Goal: Task Accomplishment & Management: Manage account settings

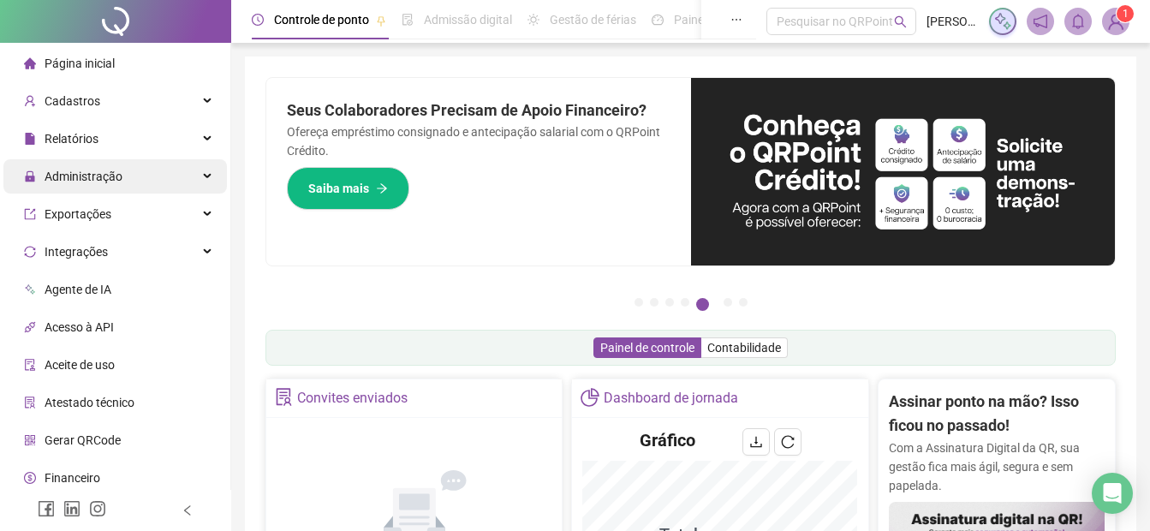
click at [59, 173] on span "Administração" at bounding box center [84, 177] width 78 height 14
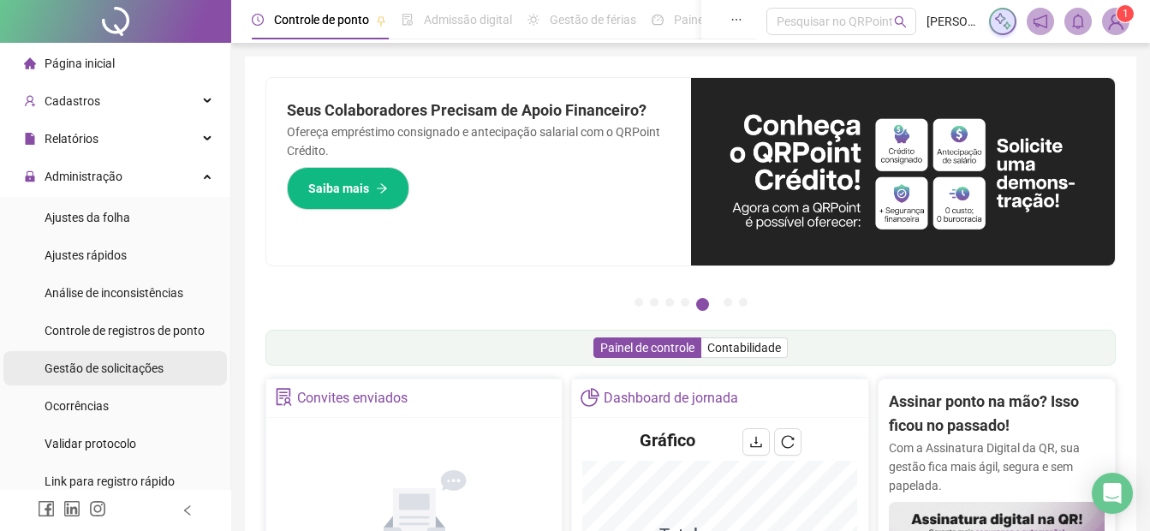
click at [80, 369] on span "Gestão de solicitações" at bounding box center [104, 368] width 119 height 14
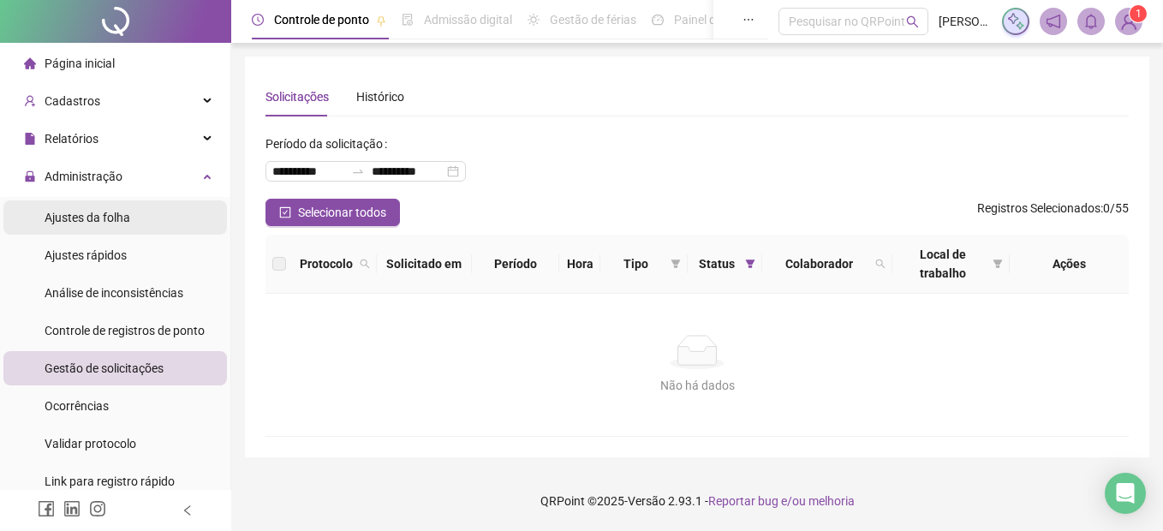
click at [71, 212] on span "Ajustes da folha" at bounding box center [88, 218] width 86 height 14
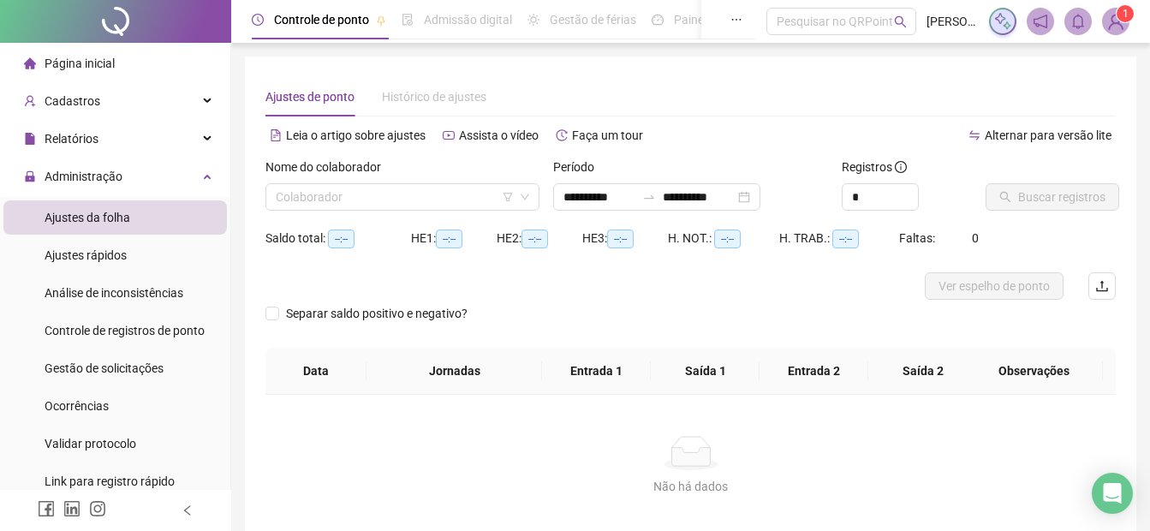
type input "**********"
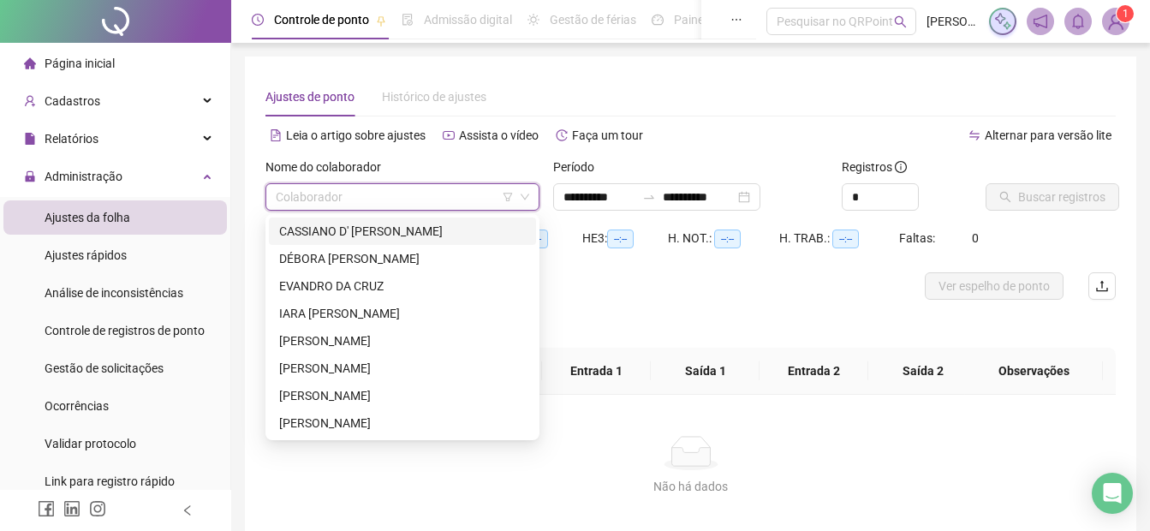
click at [316, 201] on input "search" at bounding box center [395, 197] width 238 height 26
click at [304, 236] on div "CASSIANO D' [PERSON_NAME]" at bounding box center [402, 231] width 247 height 19
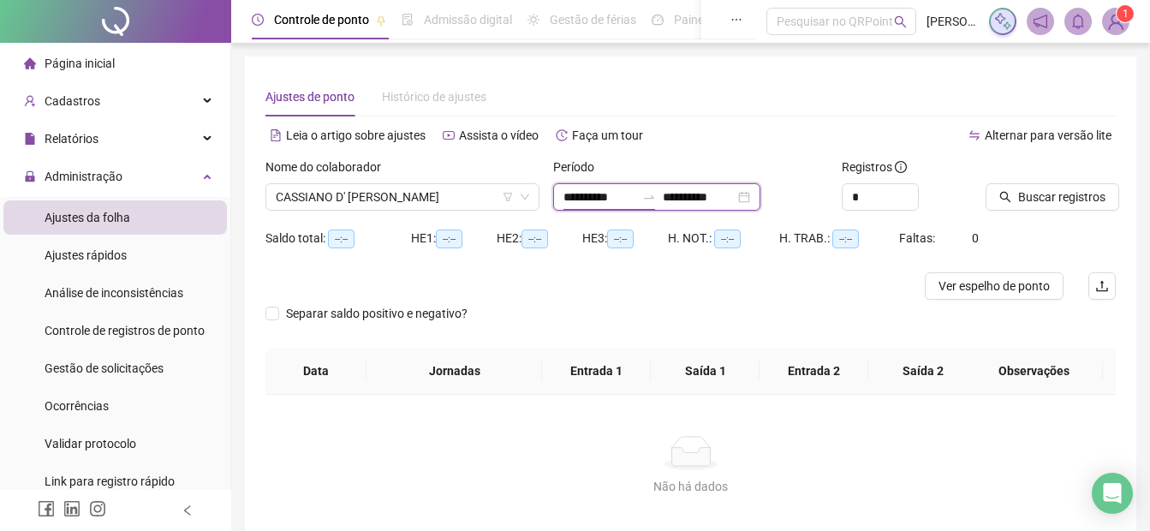
click at [564, 198] on input "**********" at bounding box center [600, 197] width 72 height 19
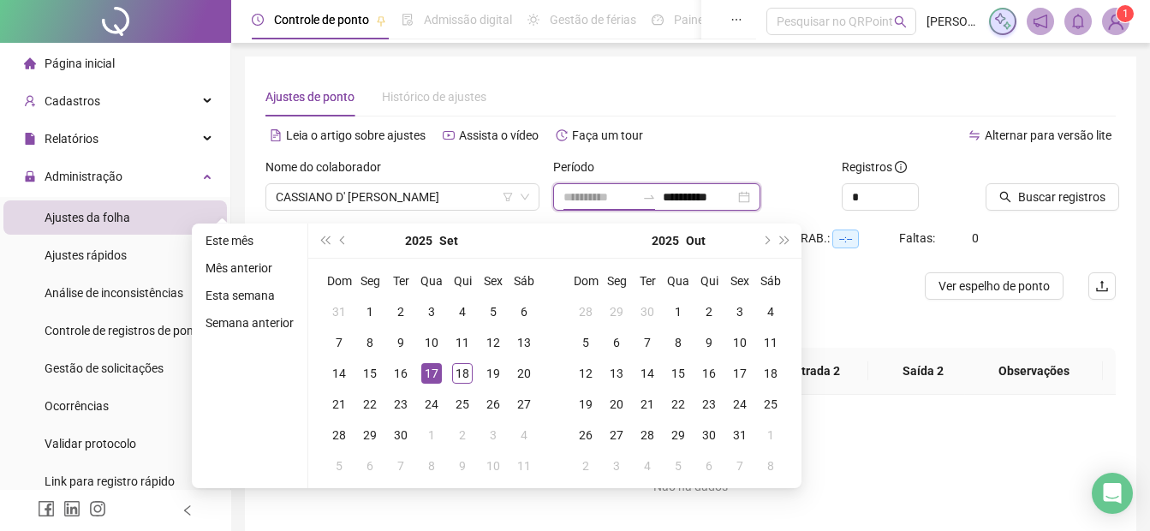
type input "**********"
click at [430, 365] on div "17" at bounding box center [431, 373] width 21 height 21
type input "**********"
click at [397, 377] on div "16" at bounding box center [401, 373] width 21 height 21
type input "**********"
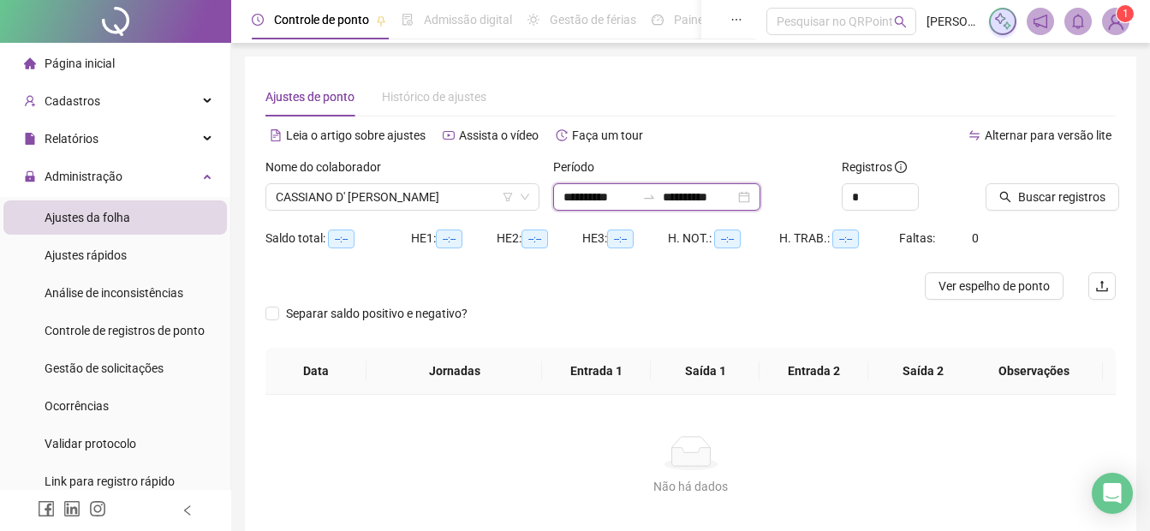
click at [696, 196] on input "**********" at bounding box center [699, 197] width 72 height 19
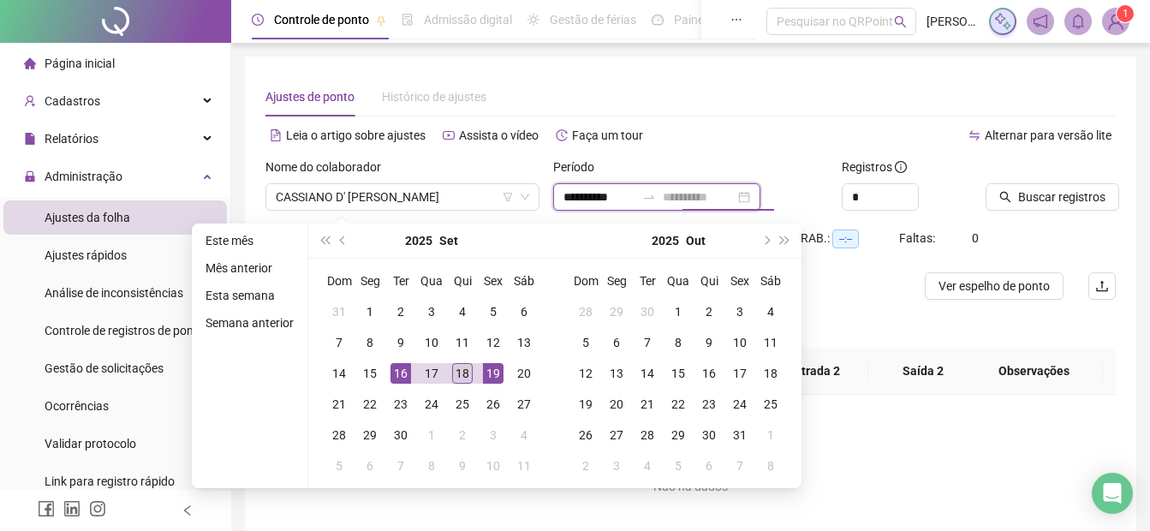
type input "**********"
click at [457, 378] on div "18" at bounding box center [462, 373] width 21 height 21
type input "**********"
click at [398, 377] on div "16" at bounding box center [401, 373] width 21 height 21
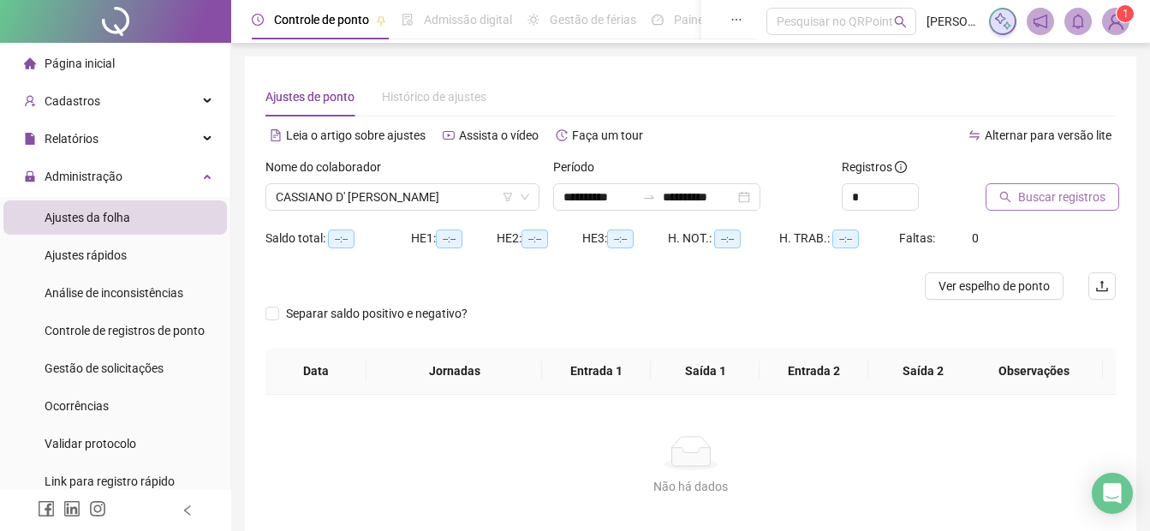
click at [1017, 190] on button "Buscar registros" at bounding box center [1053, 196] width 134 height 27
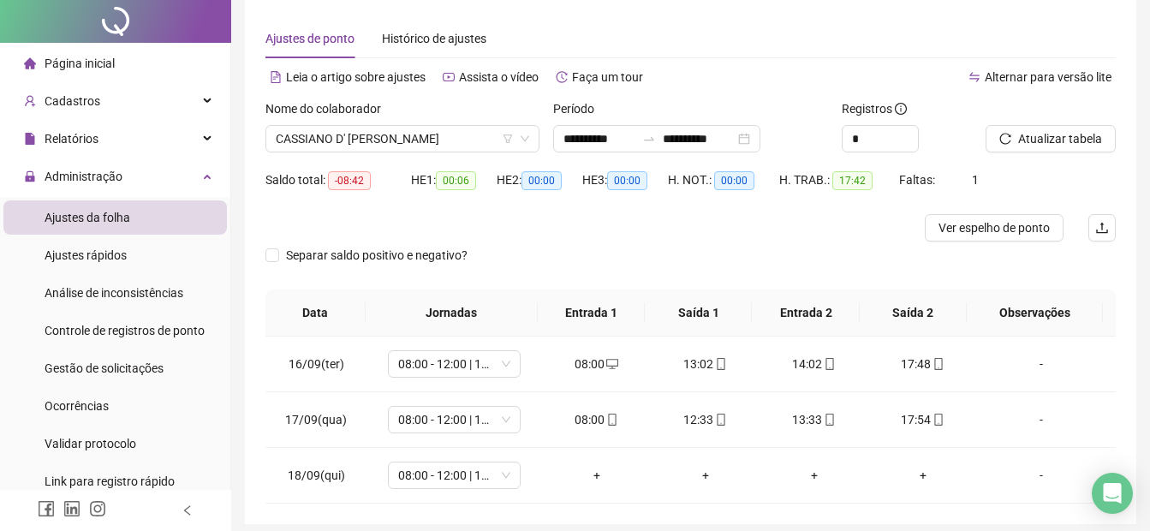
scroll to position [125, 0]
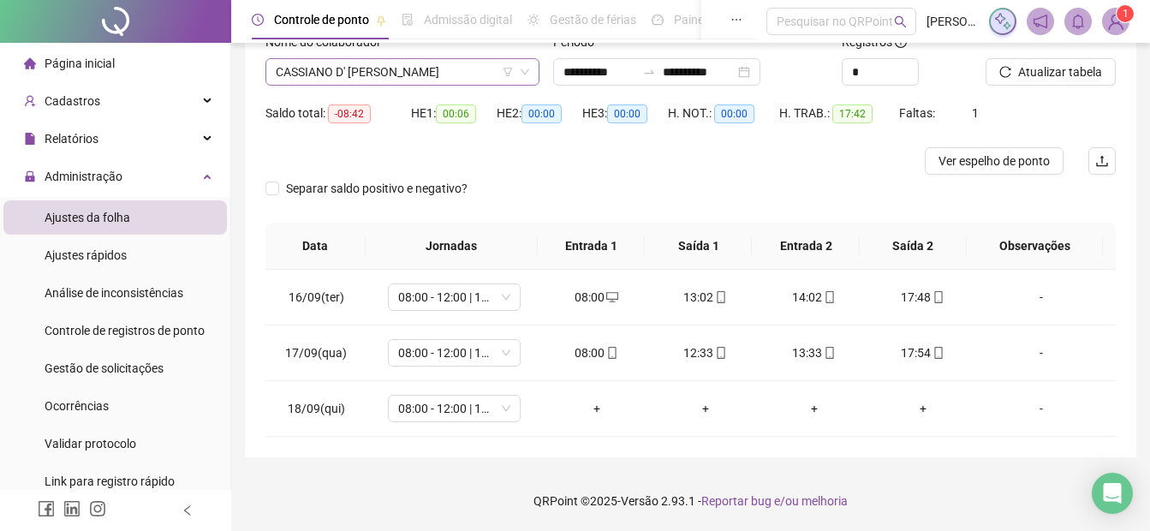
click at [344, 69] on span "CASSIANO D' [PERSON_NAME]" at bounding box center [403, 72] width 254 height 26
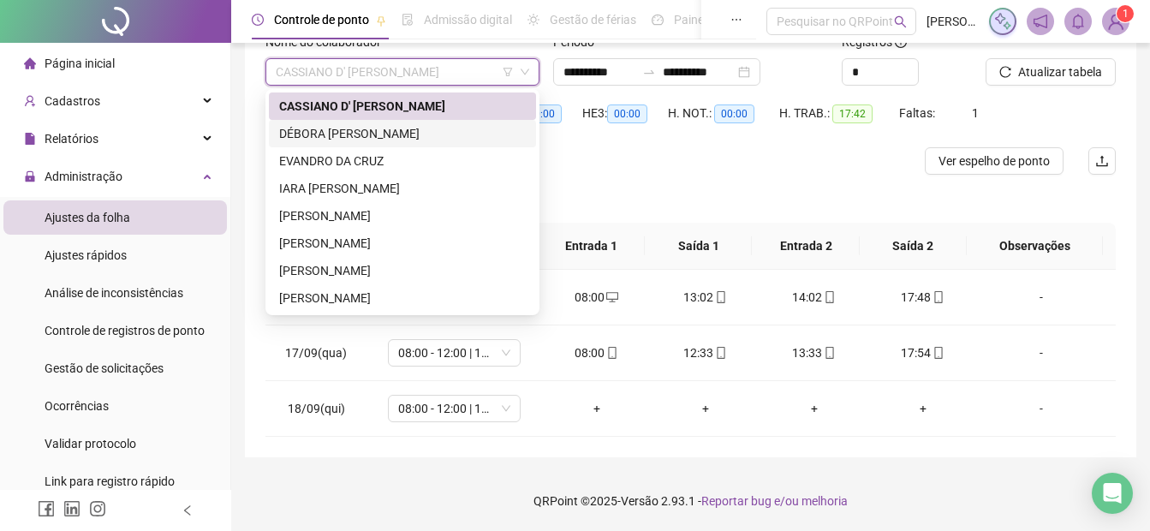
click at [331, 135] on div "DÉBORA [PERSON_NAME]" at bounding box center [402, 133] width 247 height 19
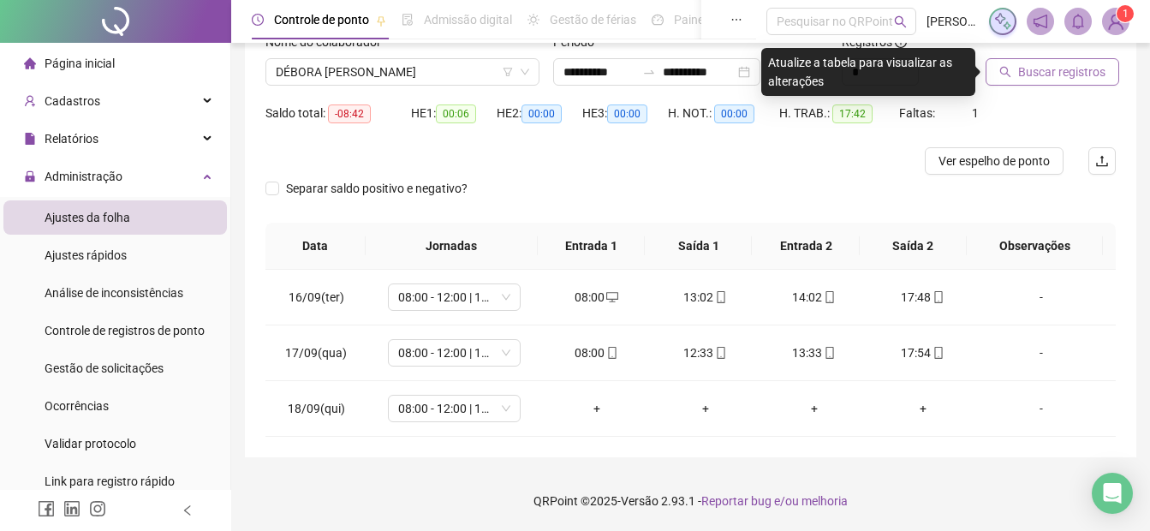
click at [1056, 84] on button "Buscar registros" at bounding box center [1053, 71] width 134 height 27
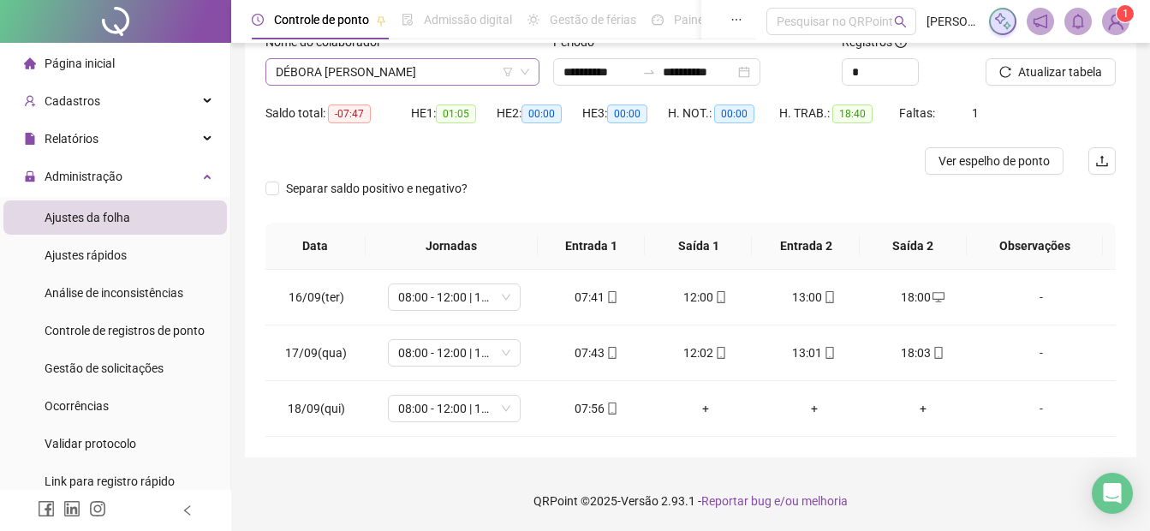
click at [335, 75] on span "DÉBORA [PERSON_NAME]" at bounding box center [403, 72] width 254 height 26
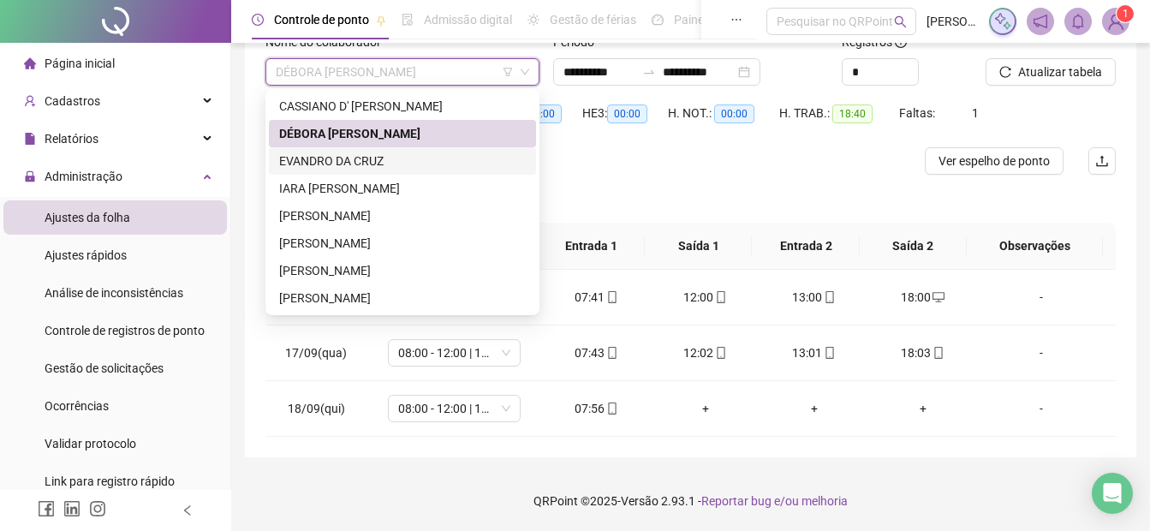
drag, startPoint x: 348, startPoint y: 166, endPoint x: 410, endPoint y: 152, distance: 64.0
click at [347, 166] on div "EVANDRO DA CRUZ" at bounding box center [402, 161] width 247 height 19
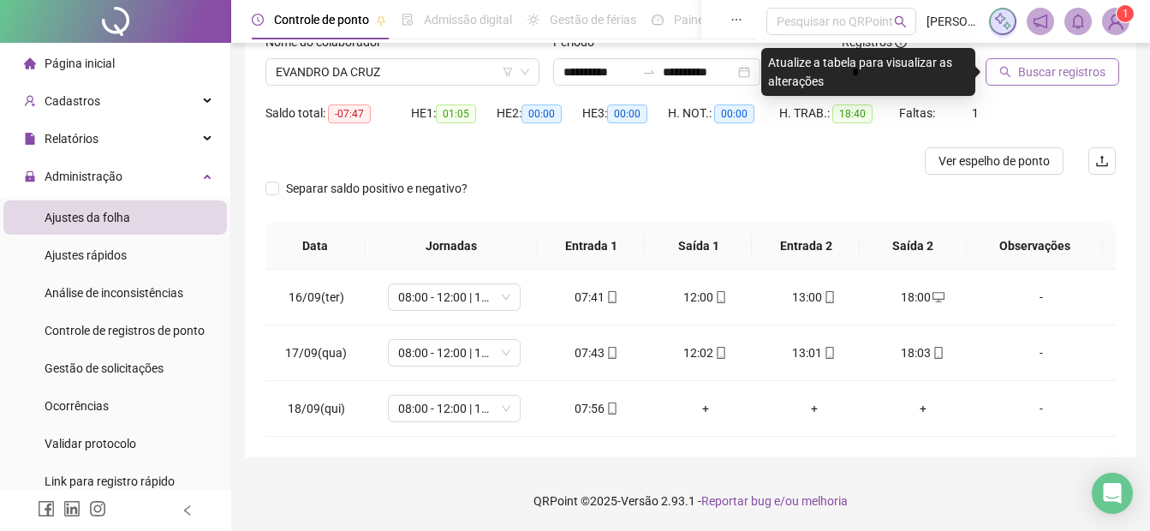
click at [1034, 69] on span "Buscar registros" at bounding box center [1061, 72] width 87 height 19
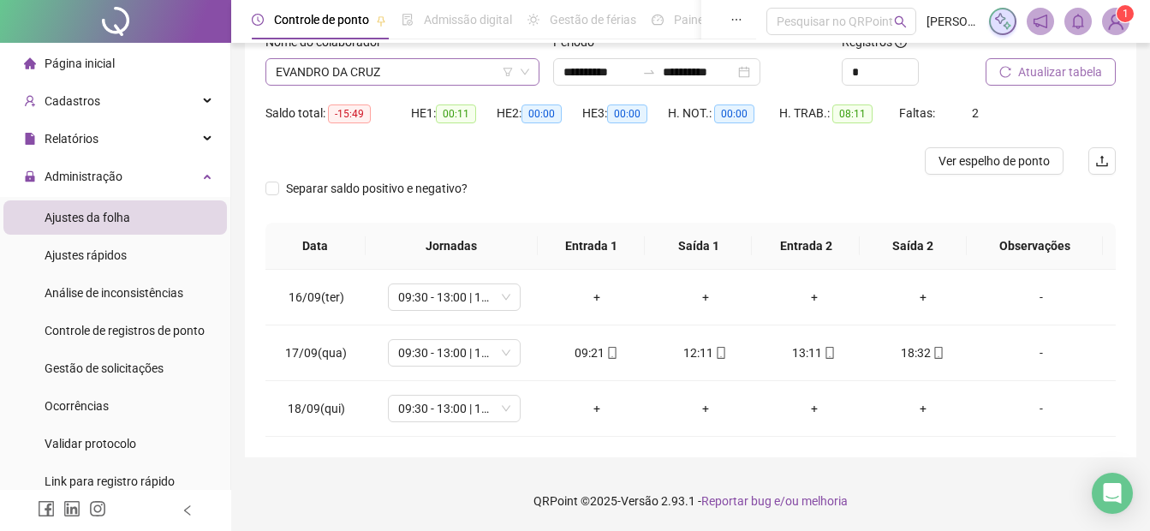
click at [283, 81] on span "EVANDRO DA CRUZ" at bounding box center [403, 72] width 254 height 26
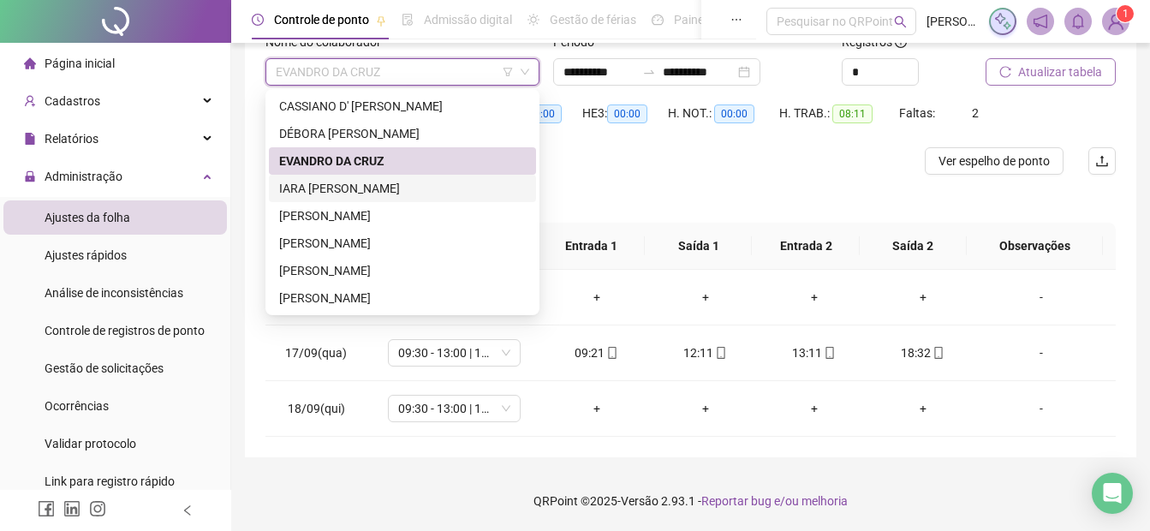
click at [308, 199] on div "IARA [PERSON_NAME]" at bounding box center [402, 188] width 267 height 27
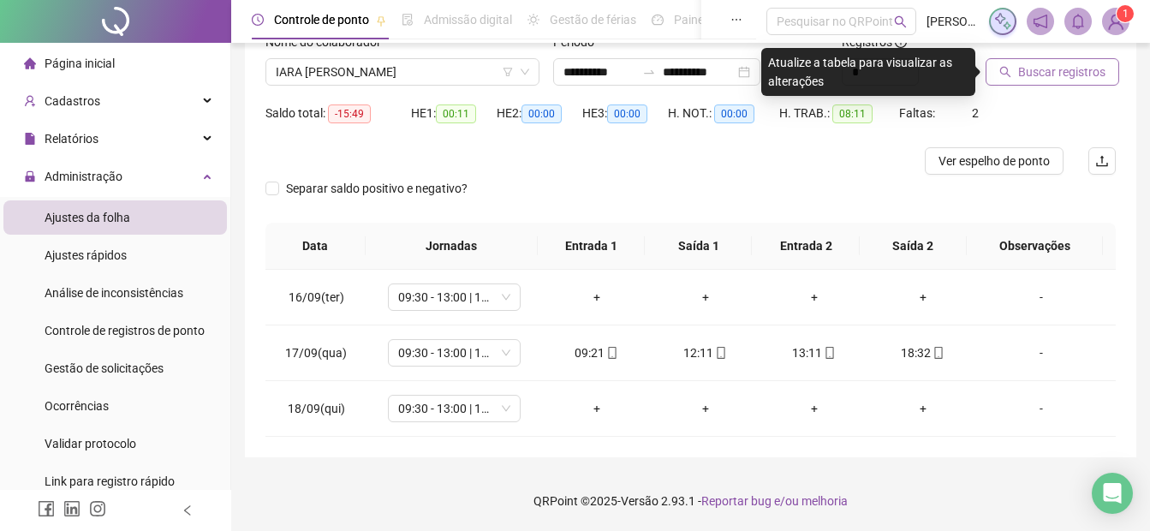
click at [1069, 66] on span "Buscar registros" at bounding box center [1061, 72] width 87 height 19
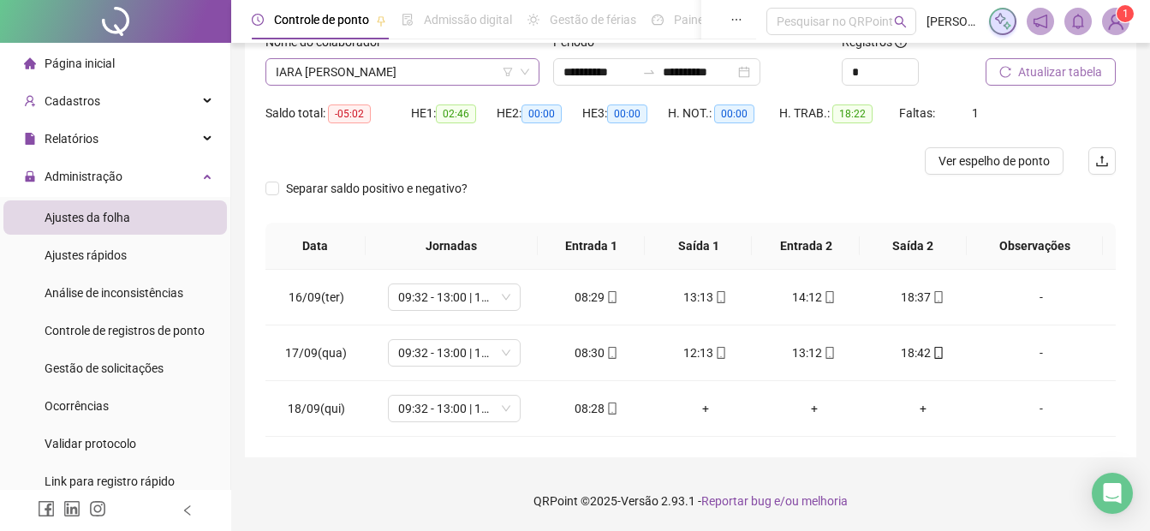
click at [391, 72] on span "IARA [PERSON_NAME]" at bounding box center [403, 72] width 254 height 26
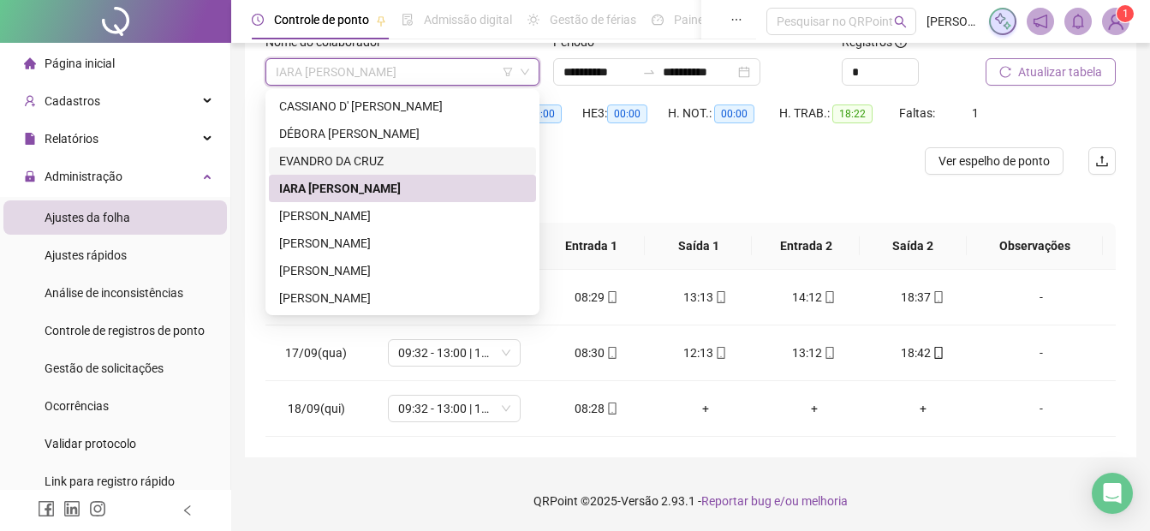
click at [374, 153] on div "EVANDRO DA CRUZ" at bounding box center [402, 161] width 247 height 19
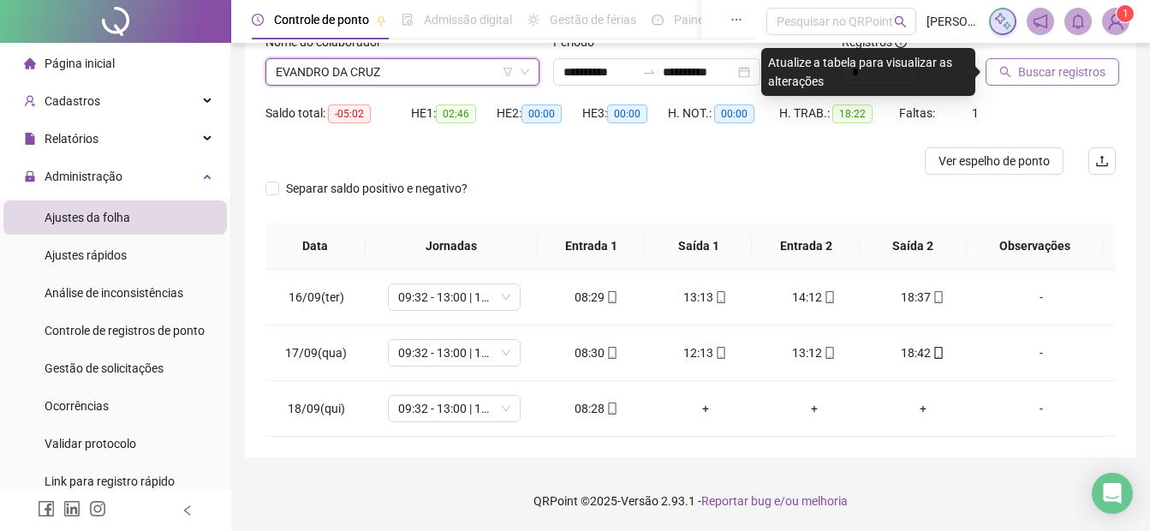
click at [1063, 69] on span "Buscar registros" at bounding box center [1061, 72] width 87 height 19
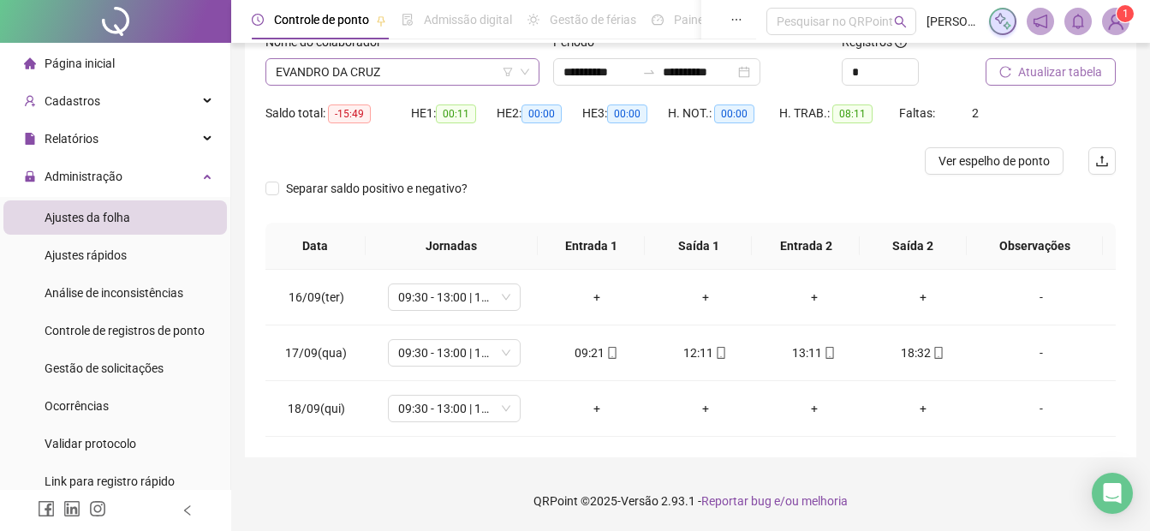
click at [309, 71] on span "EVANDRO DA CRUZ" at bounding box center [403, 72] width 254 height 26
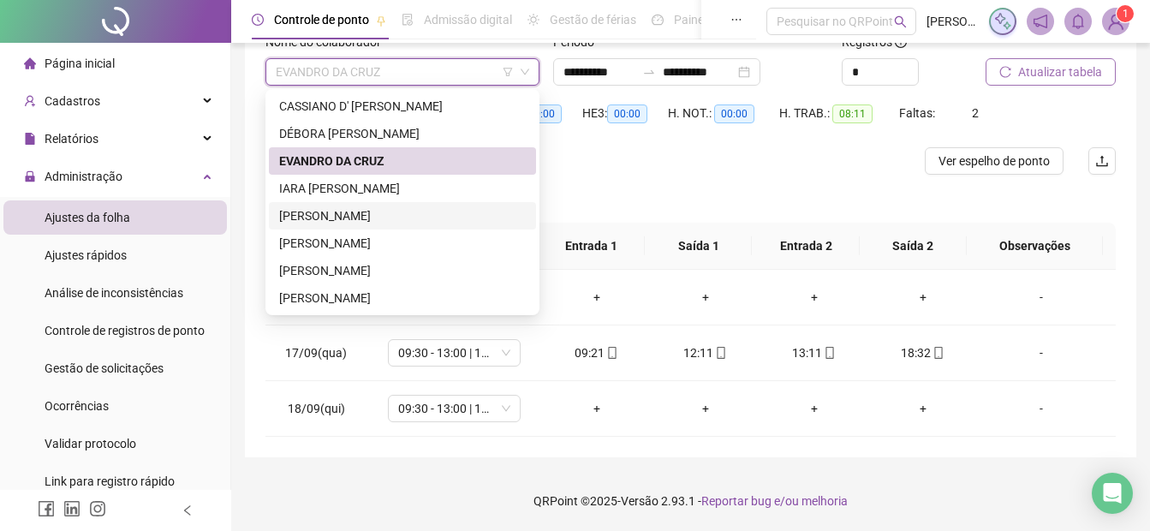
click at [288, 208] on div "[PERSON_NAME]" at bounding box center [402, 215] width 247 height 19
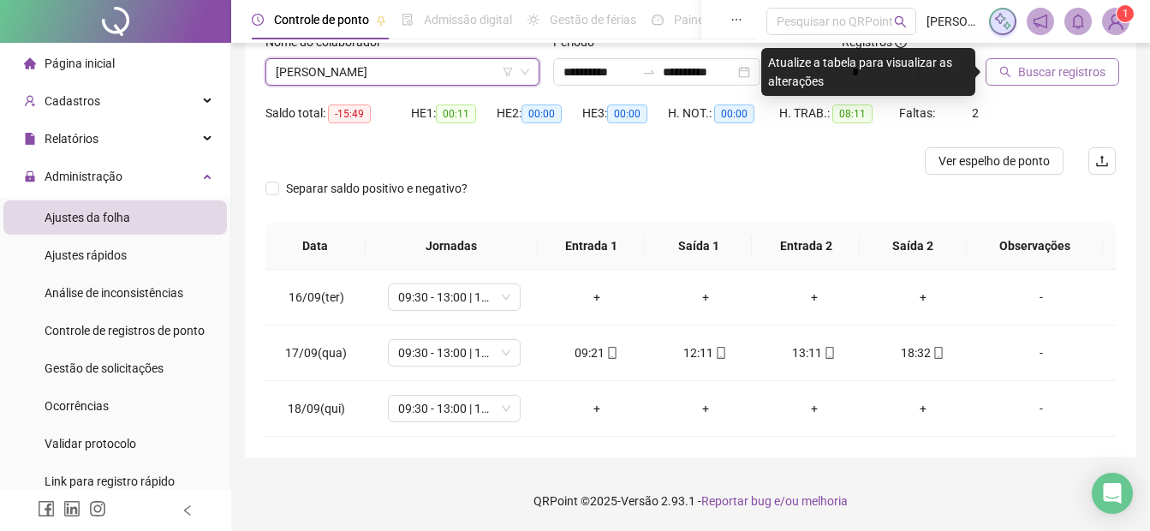
click at [1015, 75] on button "Buscar registros" at bounding box center [1053, 71] width 134 height 27
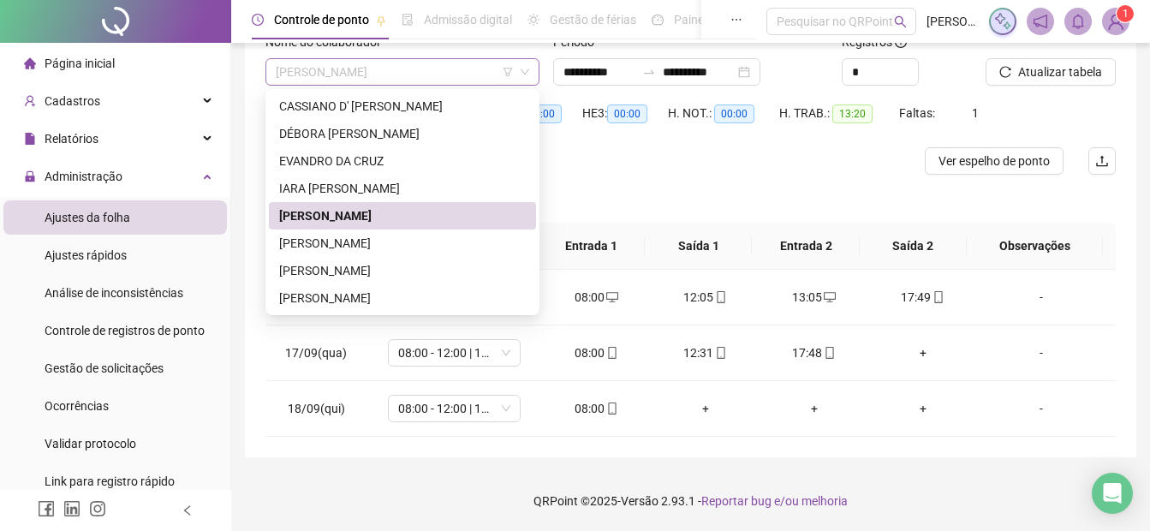
click at [422, 70] on span "[PERSON_NAME]" at bounding box center [403, 72] width 254 height 26
click at [331, 250] on div "[PERSON_NAME]" at bounding box center [402, 243] width 247 height 19
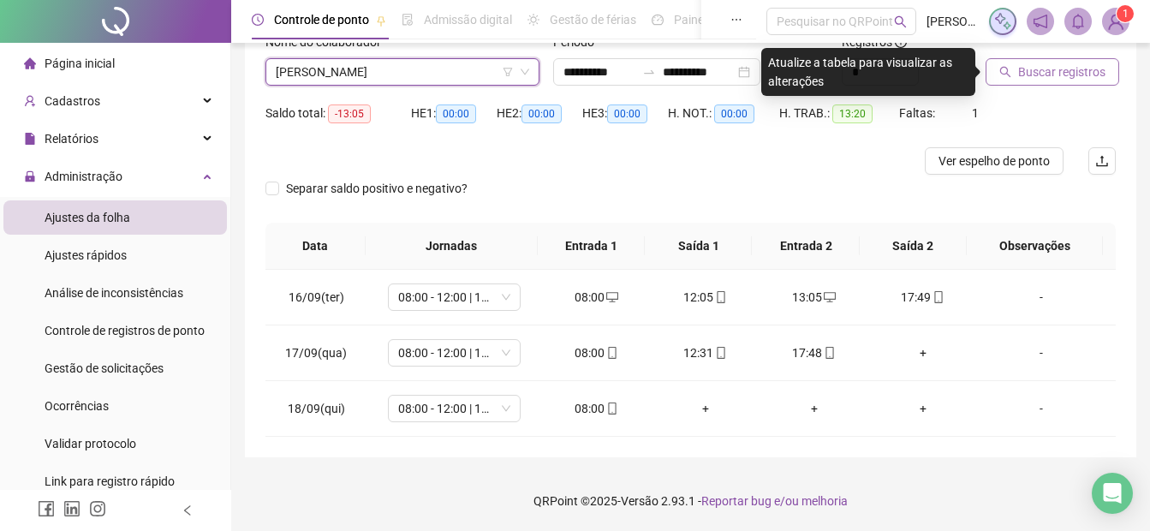
click at [1105, 69] on button "Buscar registros" at bounding box center [1053, 71] width 134 height 27
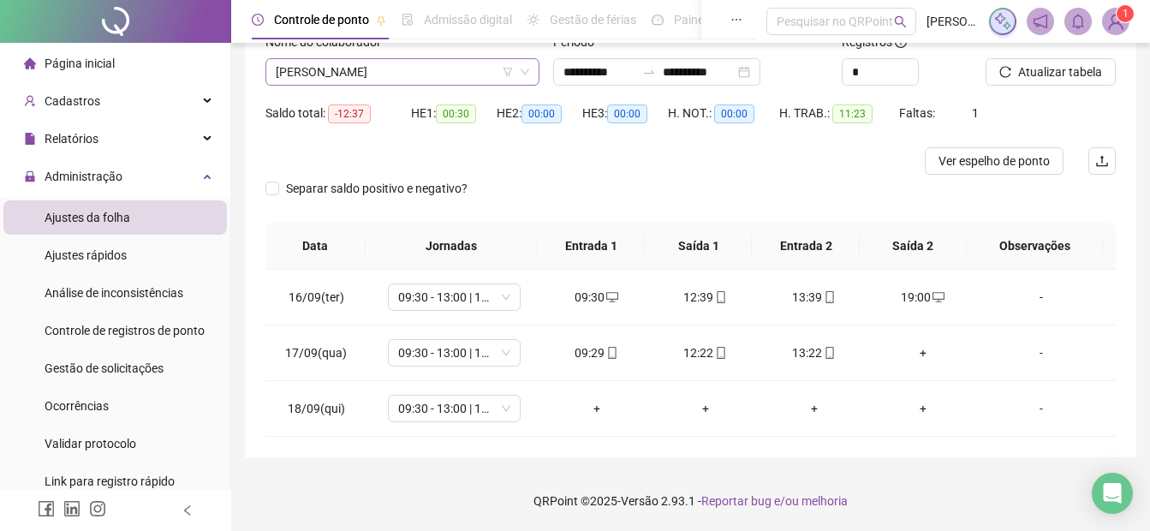
click at [450, 75] on span "[PERSON_NAME]" at bounding box center [403, 72] width 254 height 26
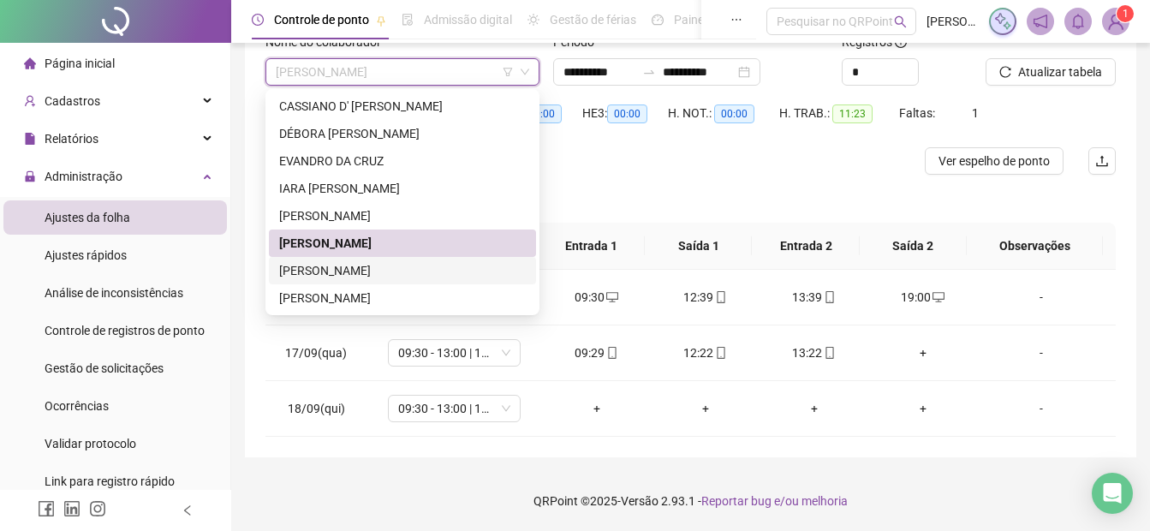
click at [393, 272] on div "[PERSON_NAME]" at bounding box center [402, 270] width 247 height 19
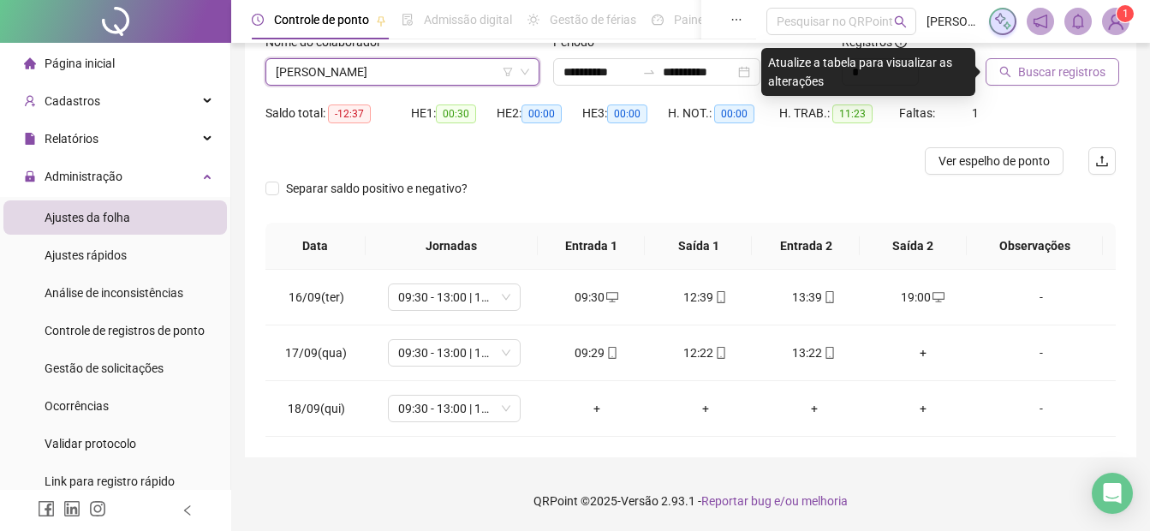
click at [1052, 73] on span "Buscar registros" at bounding box center [1061, 72] width 87 height 19
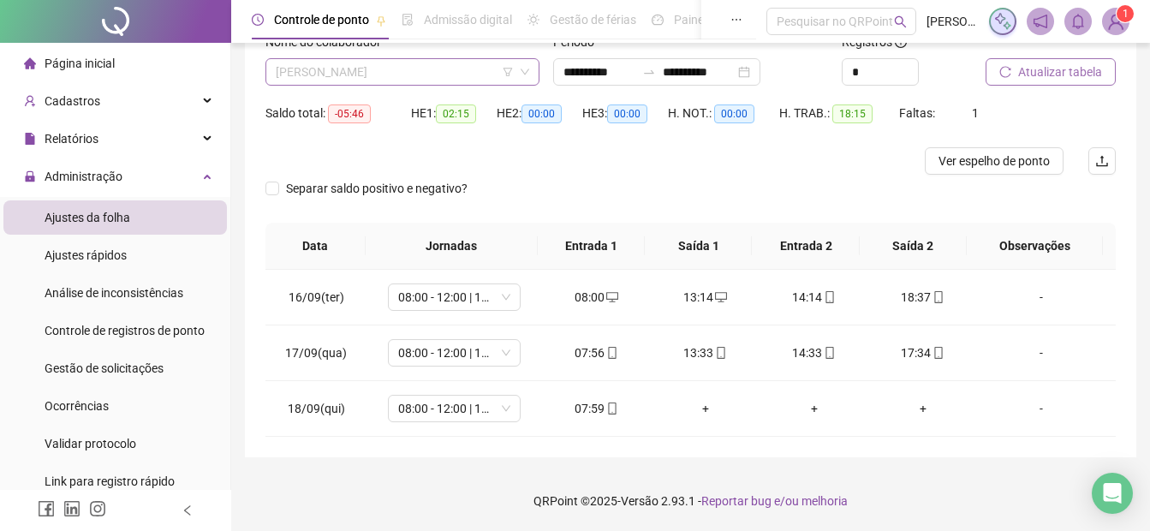
click at [384, 73] on span "[PERSON_NAME]" at bounding box center [403, 72] width 254 height 26
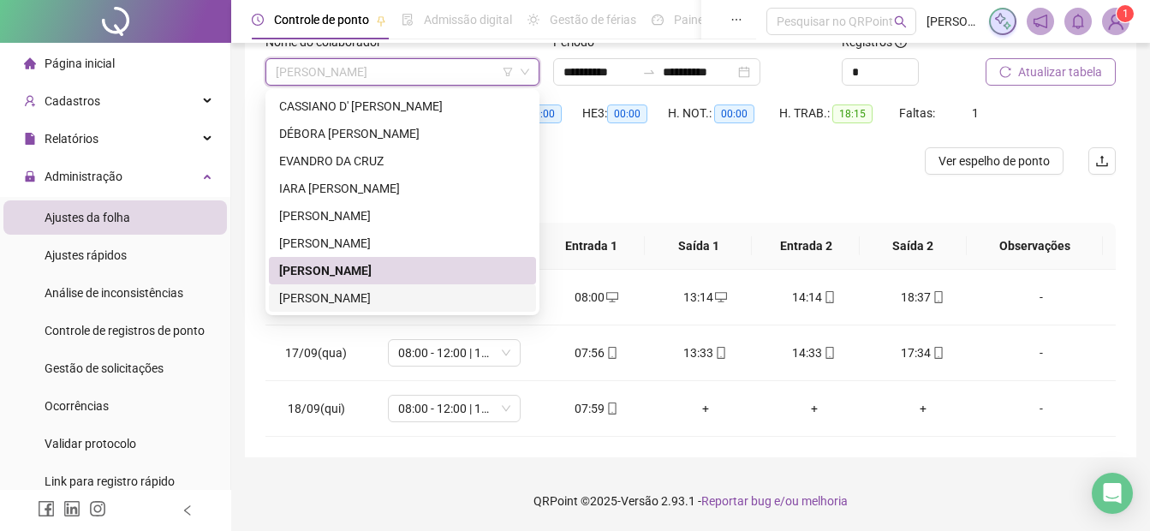
click at [379, 294] on div "[PERSON_NAME]" at bounding box center [402, 298] width 247 height 19
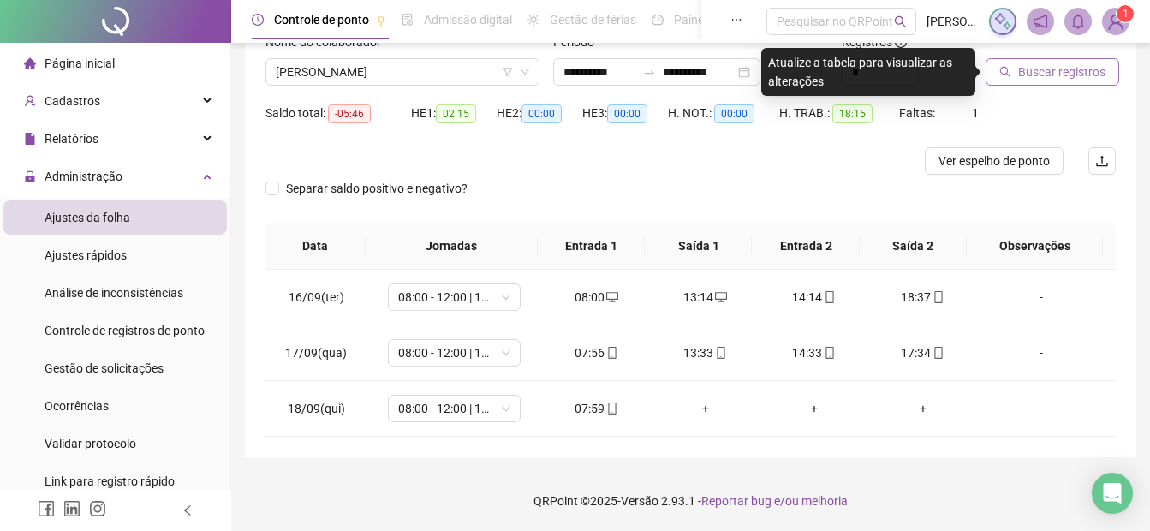
click at [1042, 77] on span "Buscar registros" at bounding box center [1061, 72] width 87 height 19
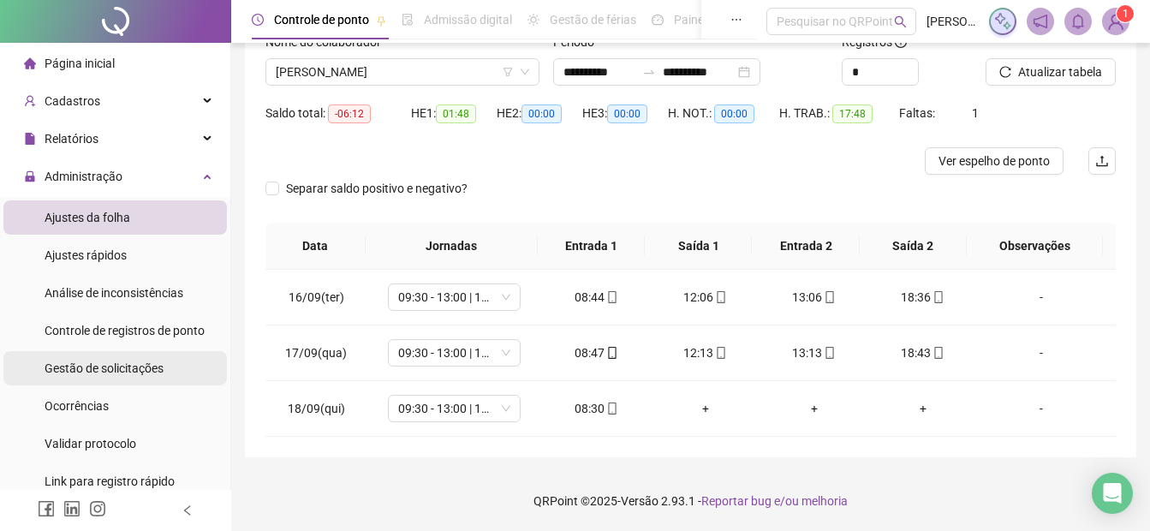
click at [89, 379] on div "Gestão de solicitações" at bounding box center [104, 368] width 119 height 34
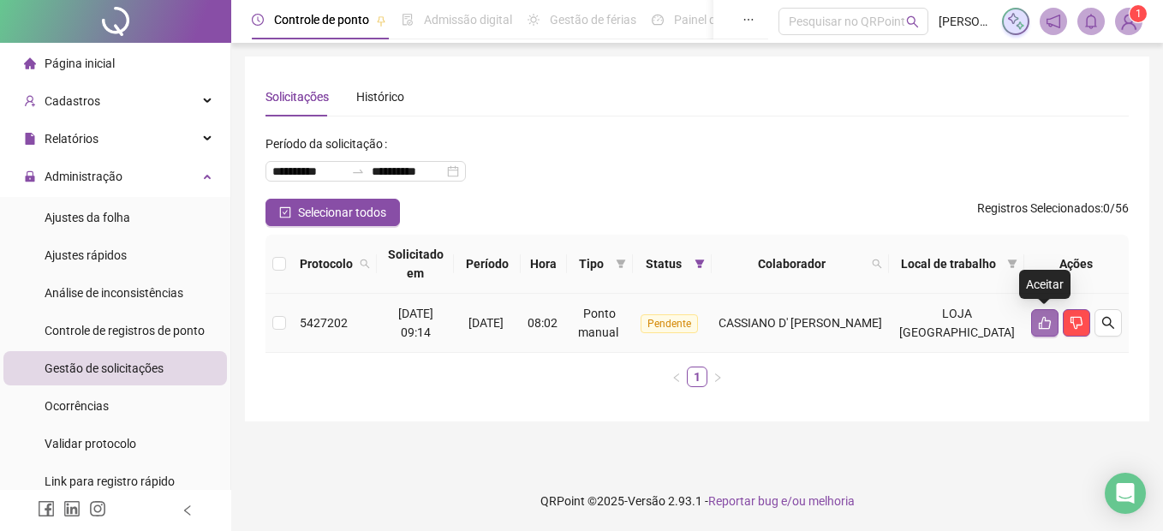
click at [1039, 322] on icon "like" at bounding box center [1045, 323] width 14 height 14
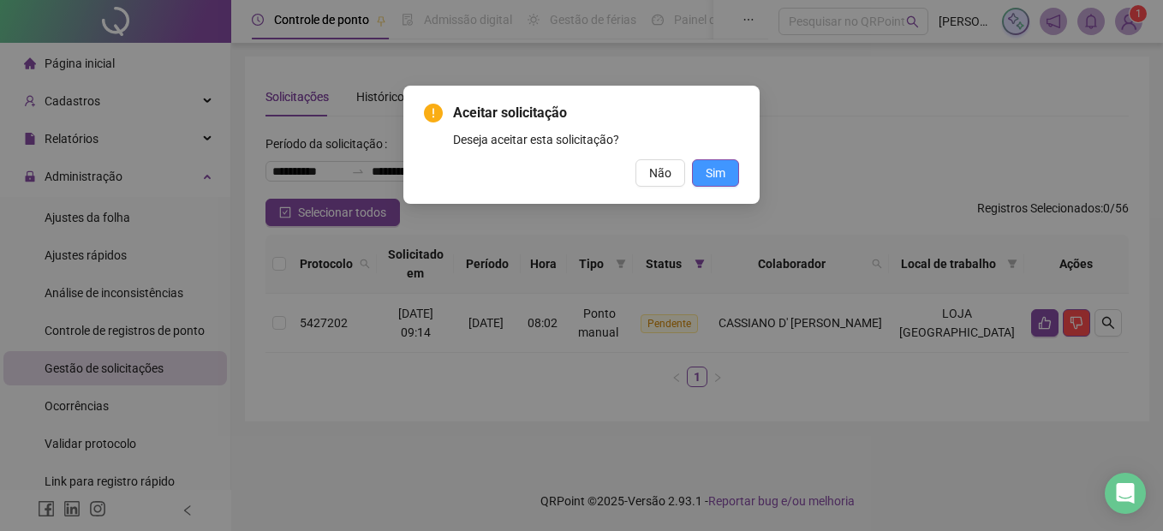
click at [714, 164] on span "Sim" at bounding box center [716, 173] width 20 height 19
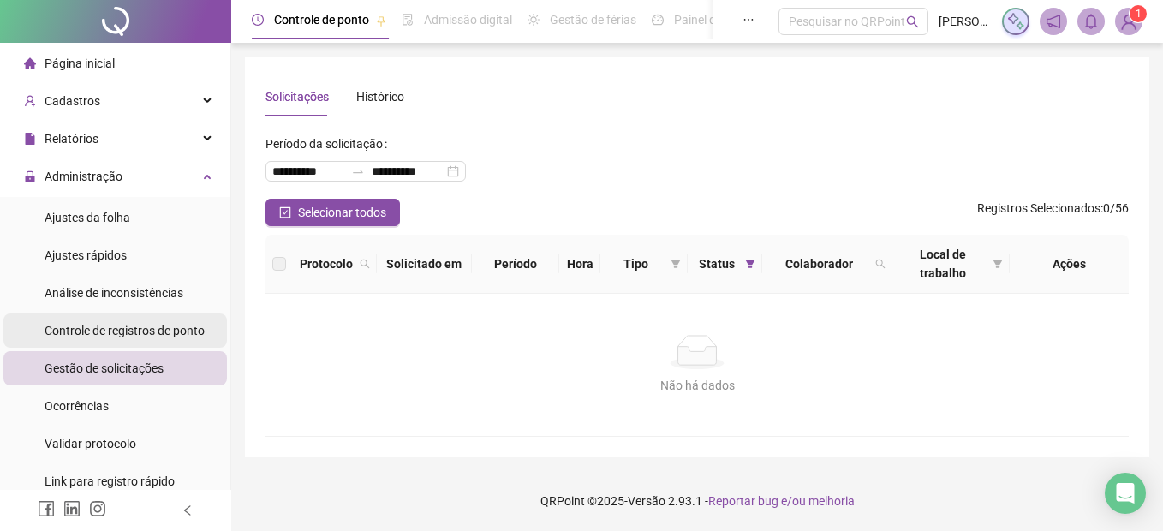
click at [69, 335] on span "Controle de registros de ponto" at bounding box center [125, 331] width 160 height 14
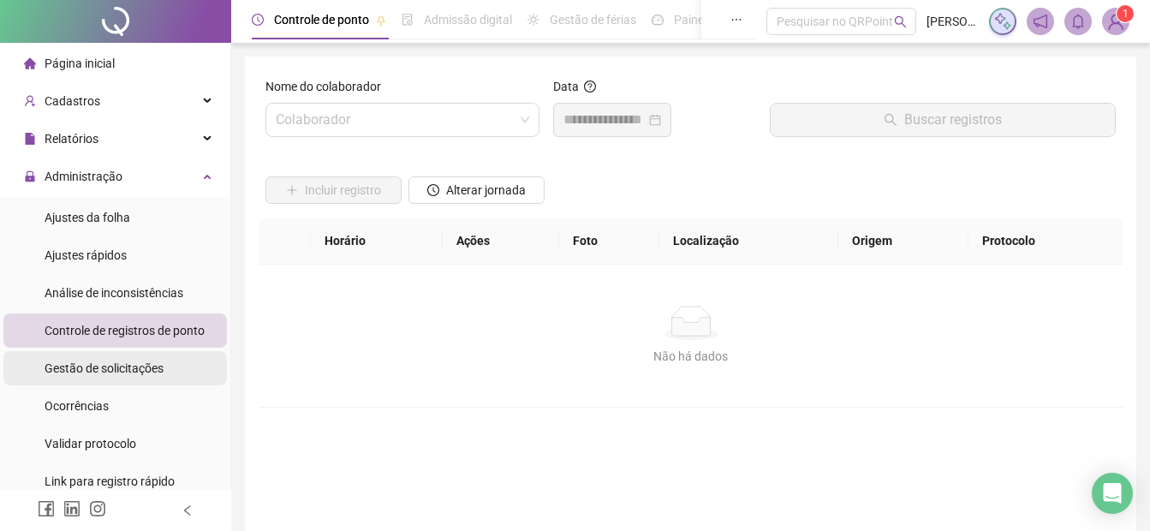
click at [84, 364] on span "Gestão de solicitações" at bounding box center [104, 368] width 119 height 14
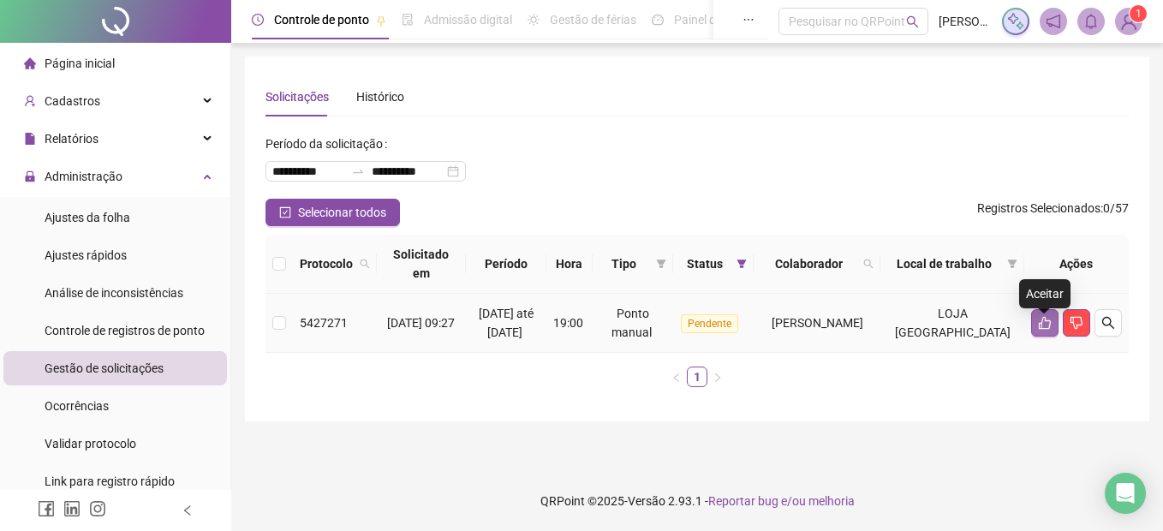
click at [1047, 337] on button "button" at bounding box center [1044, 322] width 27 height 27
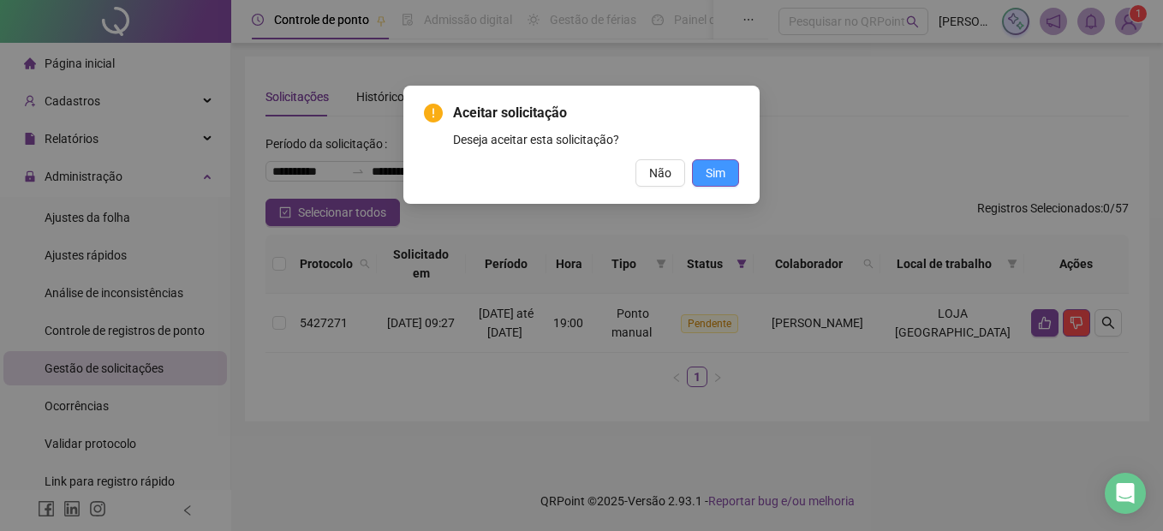
click at [734, 162] on button "Sim" at bounding box center [715, 172] width 47 height 27
click at [724, 161] on button "Sim" at bounding box center [715, 172] width 47 height 27
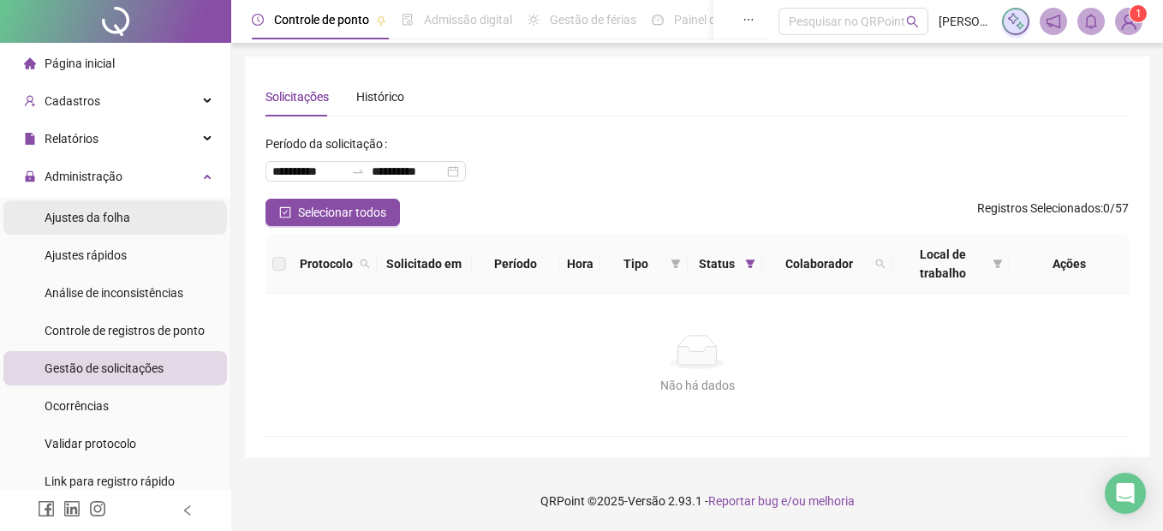
click at [43, 212] on li "Ajustes da folha" at bounding box center [115, 217] width 224 height 34
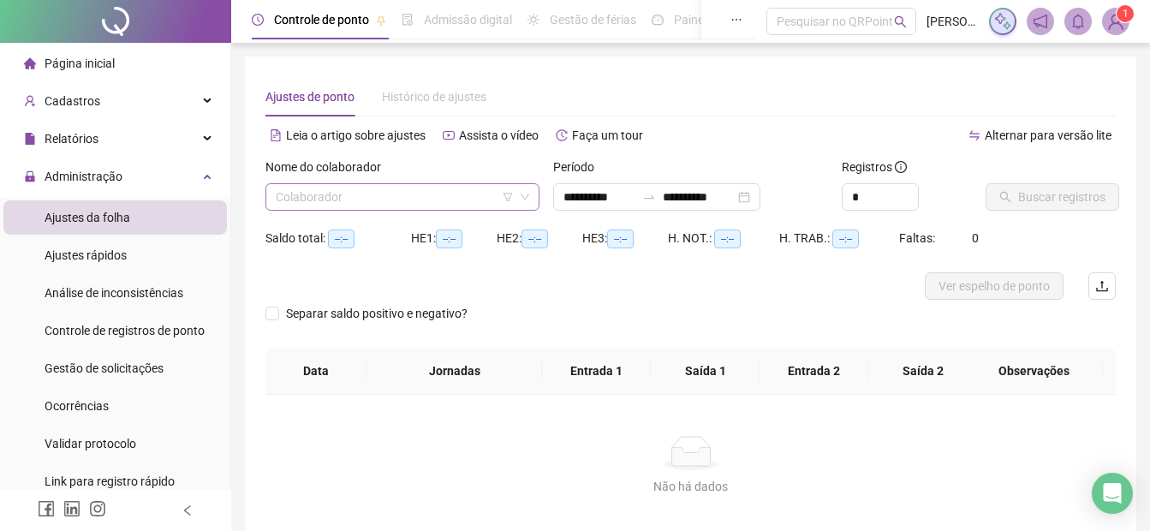
click at [313, 197] on input "search" at bounding box center [395, 197] width 238 height 26
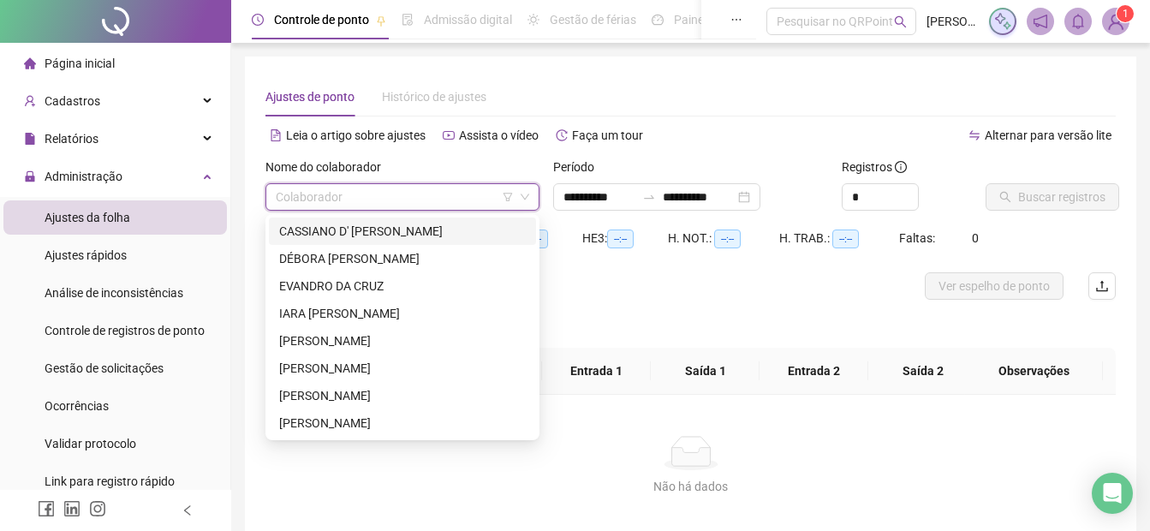
type input "**********"
click at [310, 289] on div "EVANDRO DA CRUZ" at bounding box center [402, 286] width 247 height 19
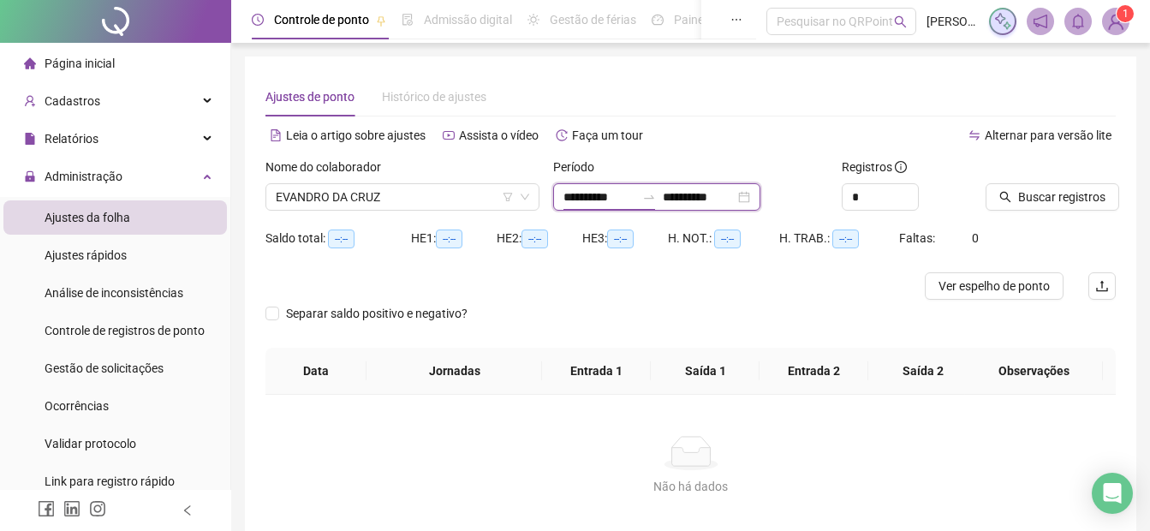
click at [573, 200] on input "**********" at bounding box center [600, 197] width 72 height 19
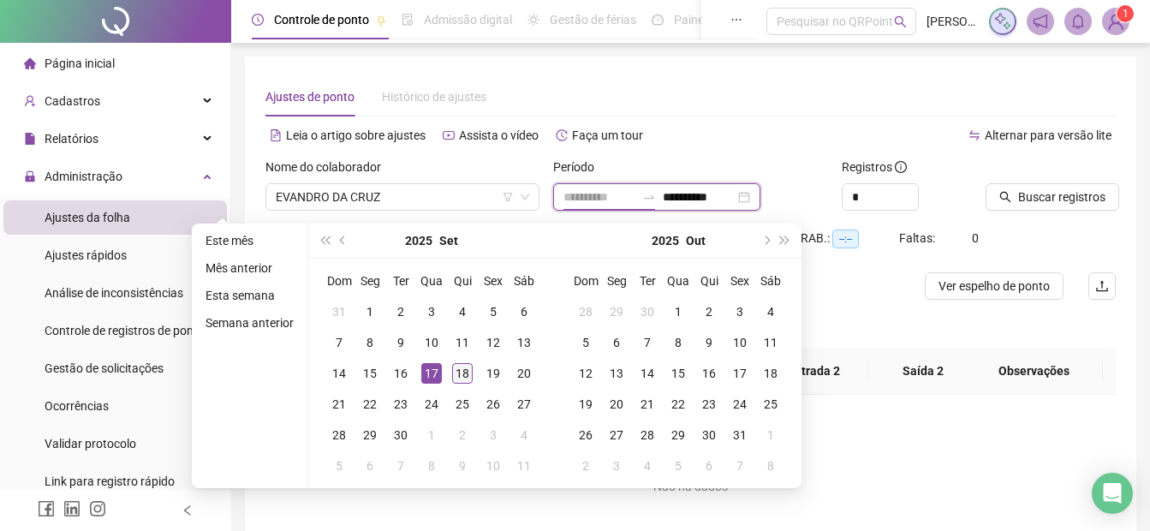
type input "**********"
click at [458, 365] on div "18" at bounding box center [462, 373] width 21 height 21
type input "**********"
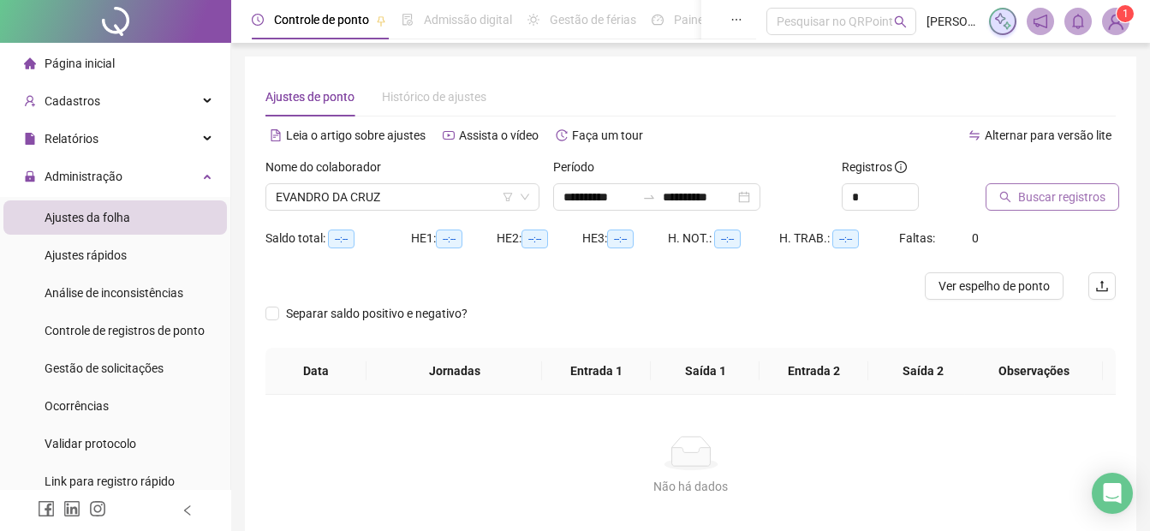
click at [1047, 203] on span "Buscar registros" at bounding box center [1061, 197] width 87 height 19
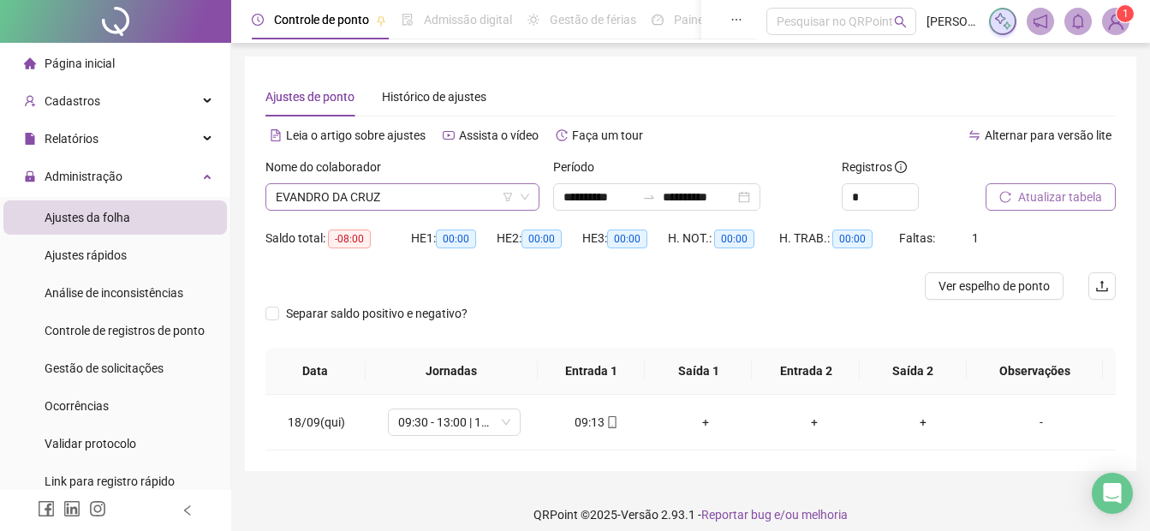
click at [365, 184] on span "EVANDRO DA CRUZ" at bounding box center [403, 197] width 254 height 26
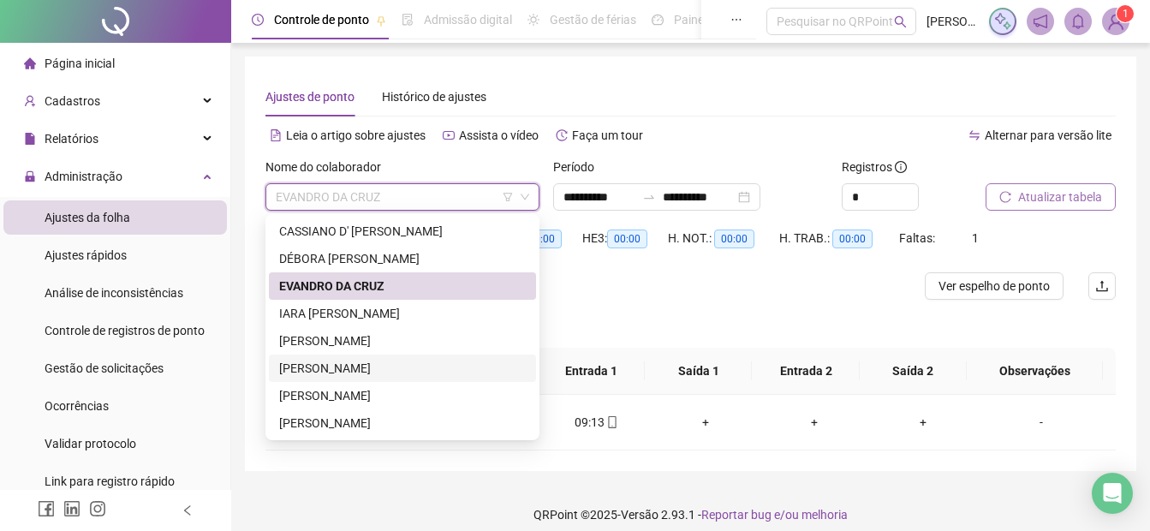
click at [331, 375] on div "[PERSON_NAME]" at bounding box center [402, 368] width 247 height 19
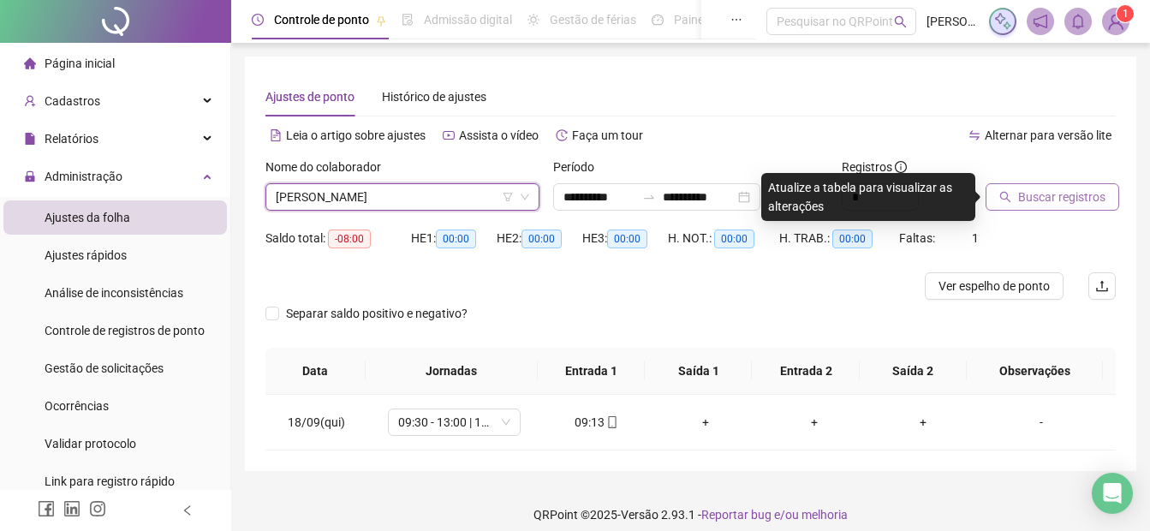
click at [1037, 199] on span "Buscar registros" at bounding box center [1061, 197] width 87 height 19
